Goal: Task Accomplishment & Management: Manage account settings

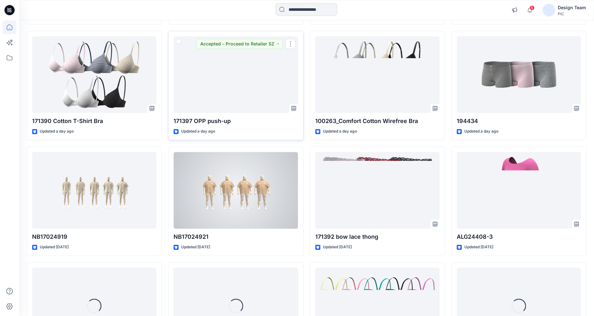
scroll to position [758, 0]
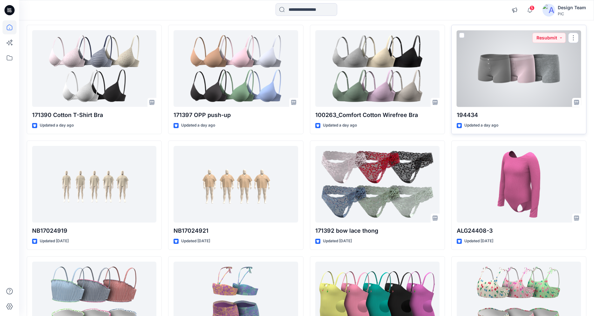
click at [514, 69] on div at bounding box center [519, 68] width 124 height 77
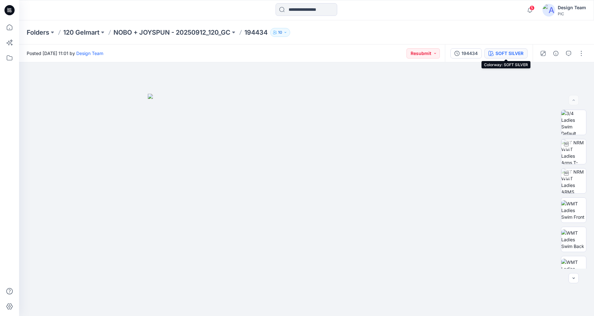
click at [512, 53] on div "SOFT SILVER" at bounding box center [509, 53] width 28 height 7
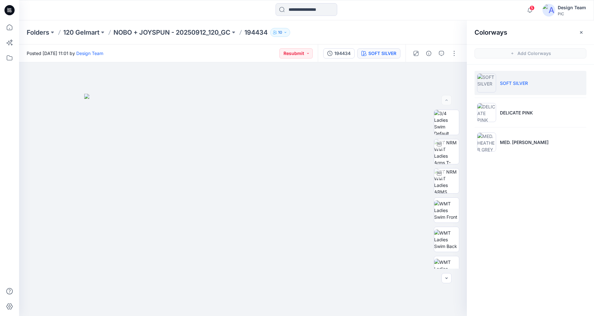
click at [488, 85] on img at bounding box center [486, 82] width 19 height 19
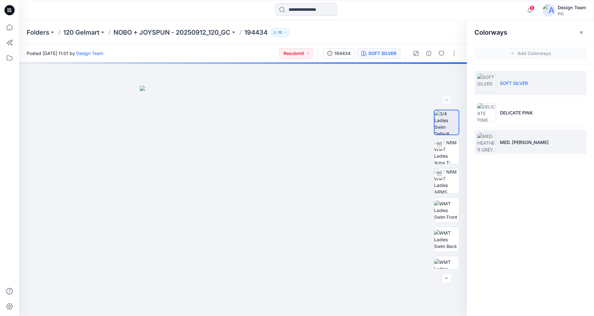
click at [512, 142] on p "MED. [PERSON_NAME]" at bounding box center [524, 142] width 49 height 7
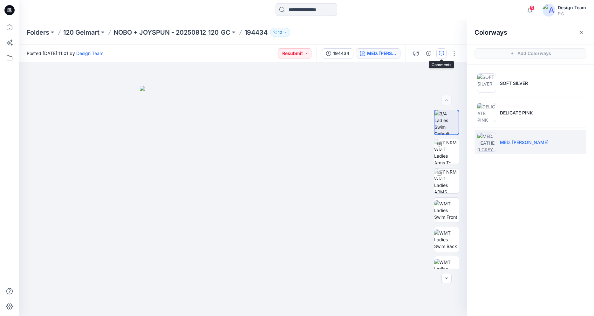
click at [439, 53] on icon "button" at bounding box center [441, 53] width 5 height 5
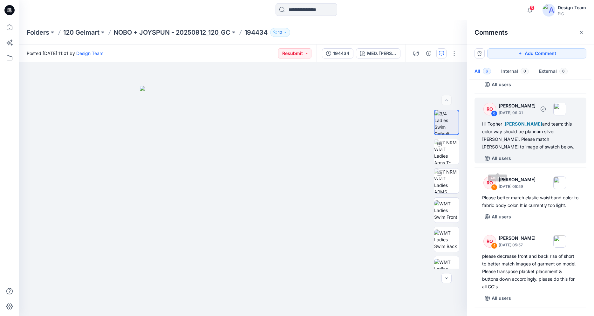
scroll to position [42, 0]
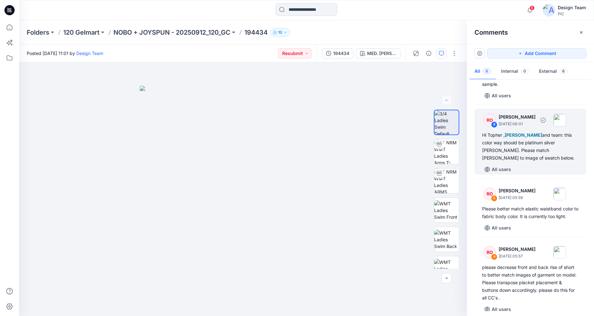
click at [528, 152] on div "Hi [PERSON_NAME] , [PERSON_NAME] and team: this color way should be platinum si…" at bounding box center [530, 146] width 97 height 31
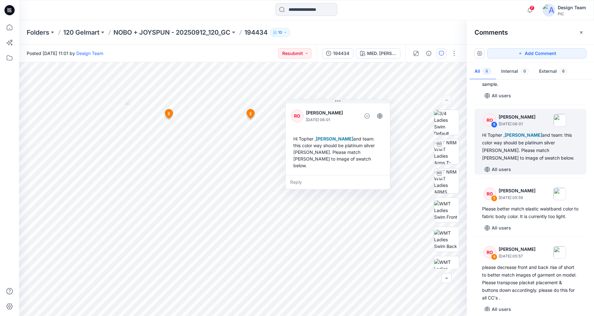
click at [7, 8] on icon at bounding box center [9, 10] width 10 height 10
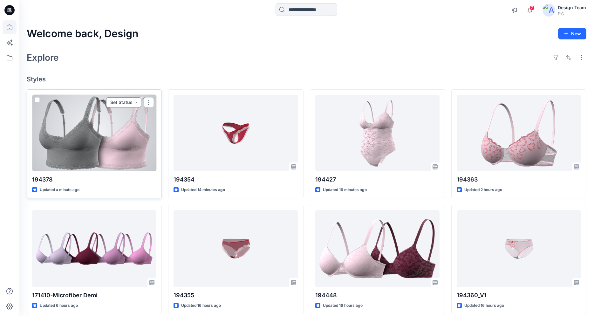
click at [119, 102] on button "Set Status" at bounding box center [123, 102] width 35 height 10
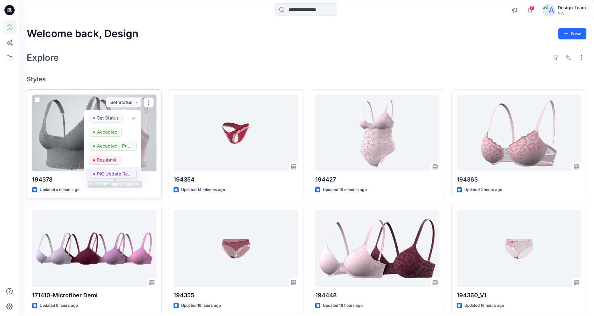
click at [101, 173] on p "PIC Update Ready to Review" at bounding box center [115, 174] width 36 height 8
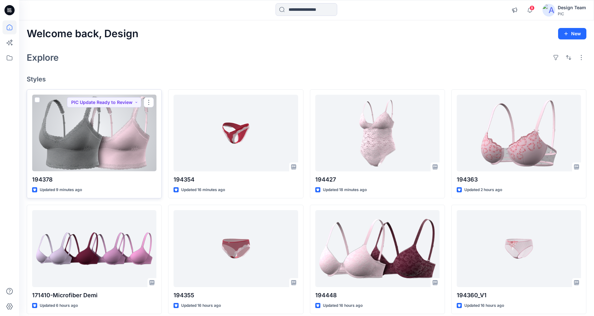
click at [120, 142] on div at bounding box center [94, 133] width 124 height 77
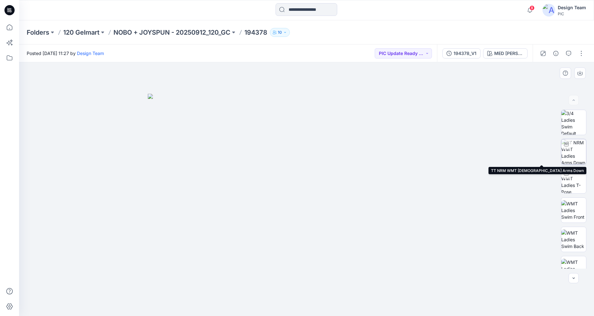
click at [576, 149] on img at bounding box center [573, 151] width 25 height 25
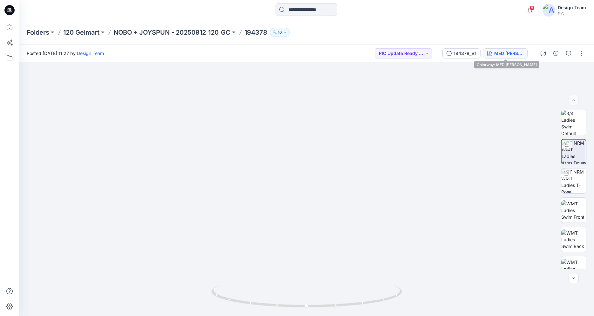
click at [506, 53] on div "MED [PERSON_NAME]" at bounding box center [508, 53] width 29 height 7
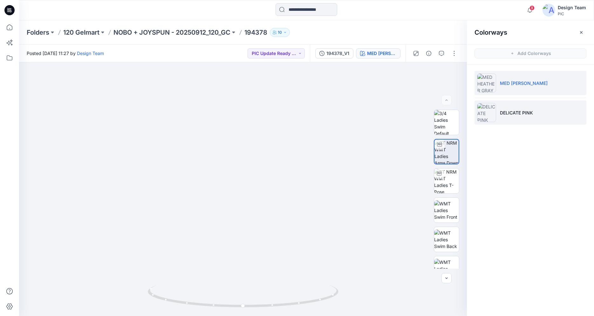
click at [509, 112] on p "DELICATE PINK" at bounding box center [516, 112] width 33 height 7
